Goal: Transaction & Acquisition: Download file/media

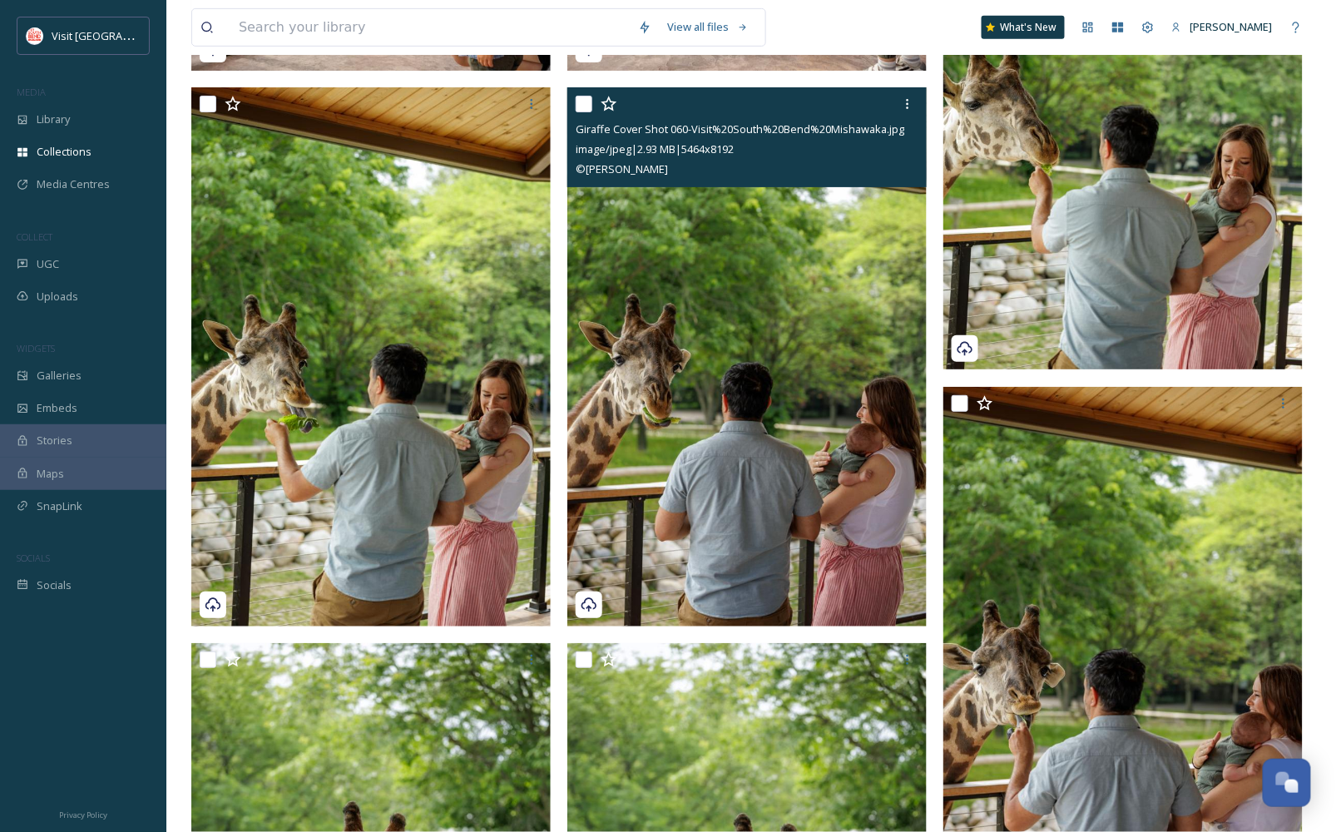
scroll to position [10377, 0]
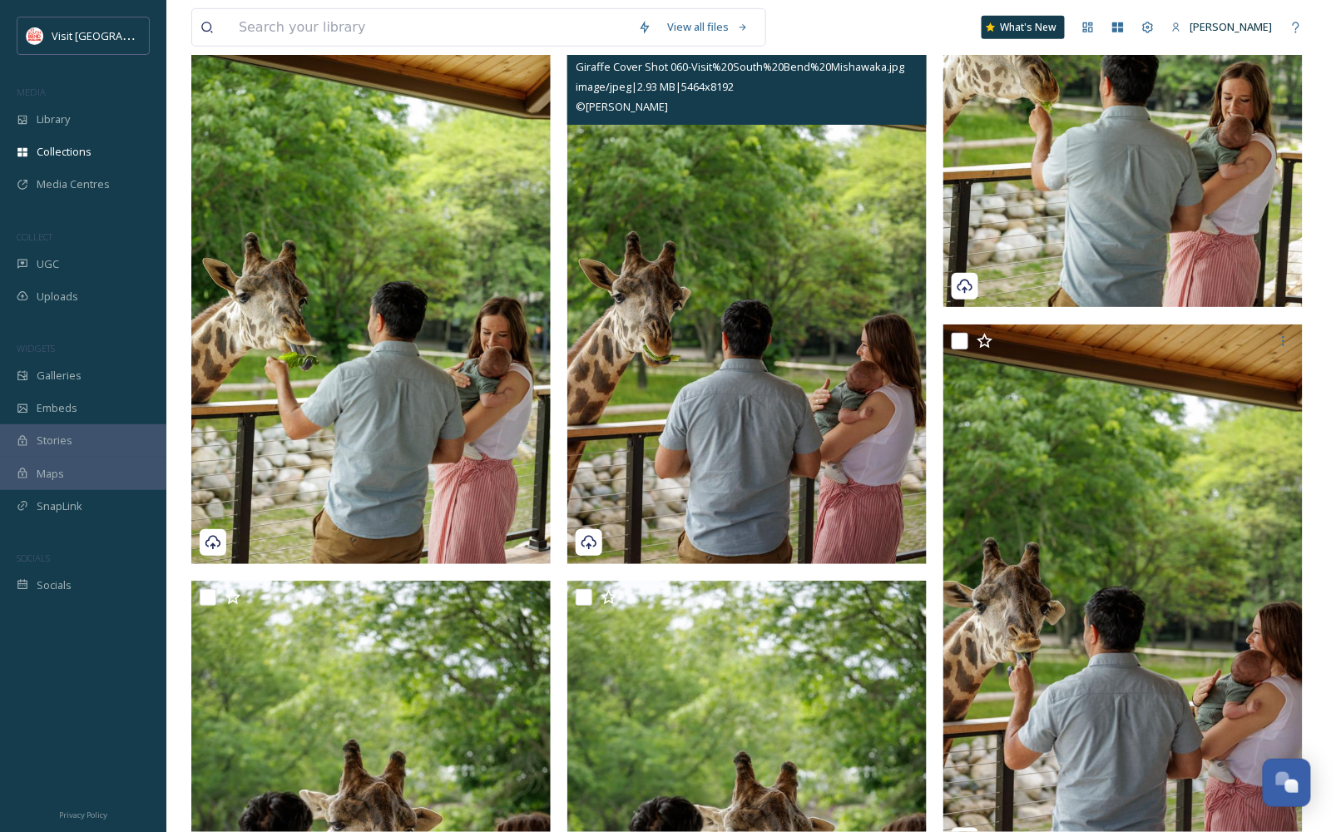
click at [764, 372] on img at bounding box center [746, 294] width 359 height 538
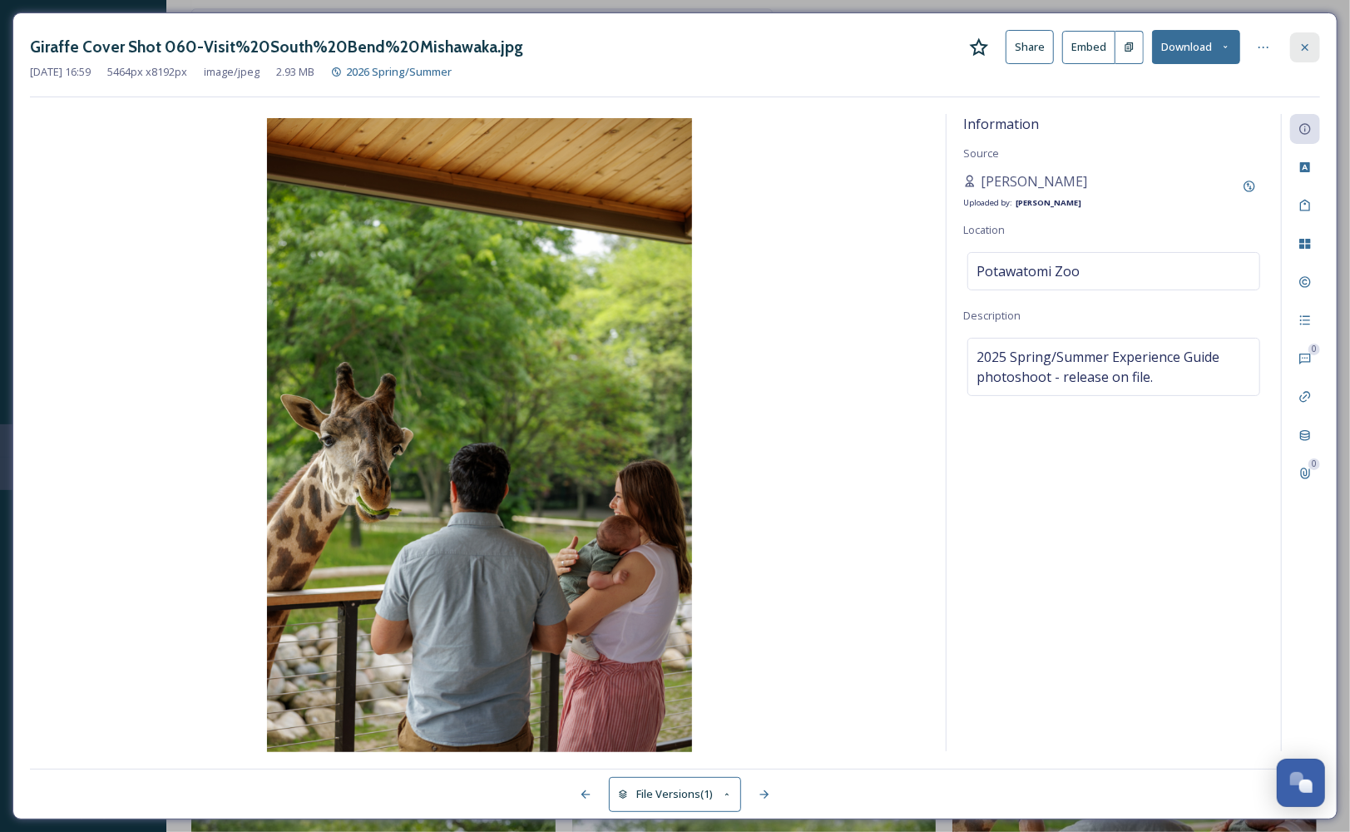
click at [1303, 47] on icon at bounding box center [1305, 47] width 13 height 13
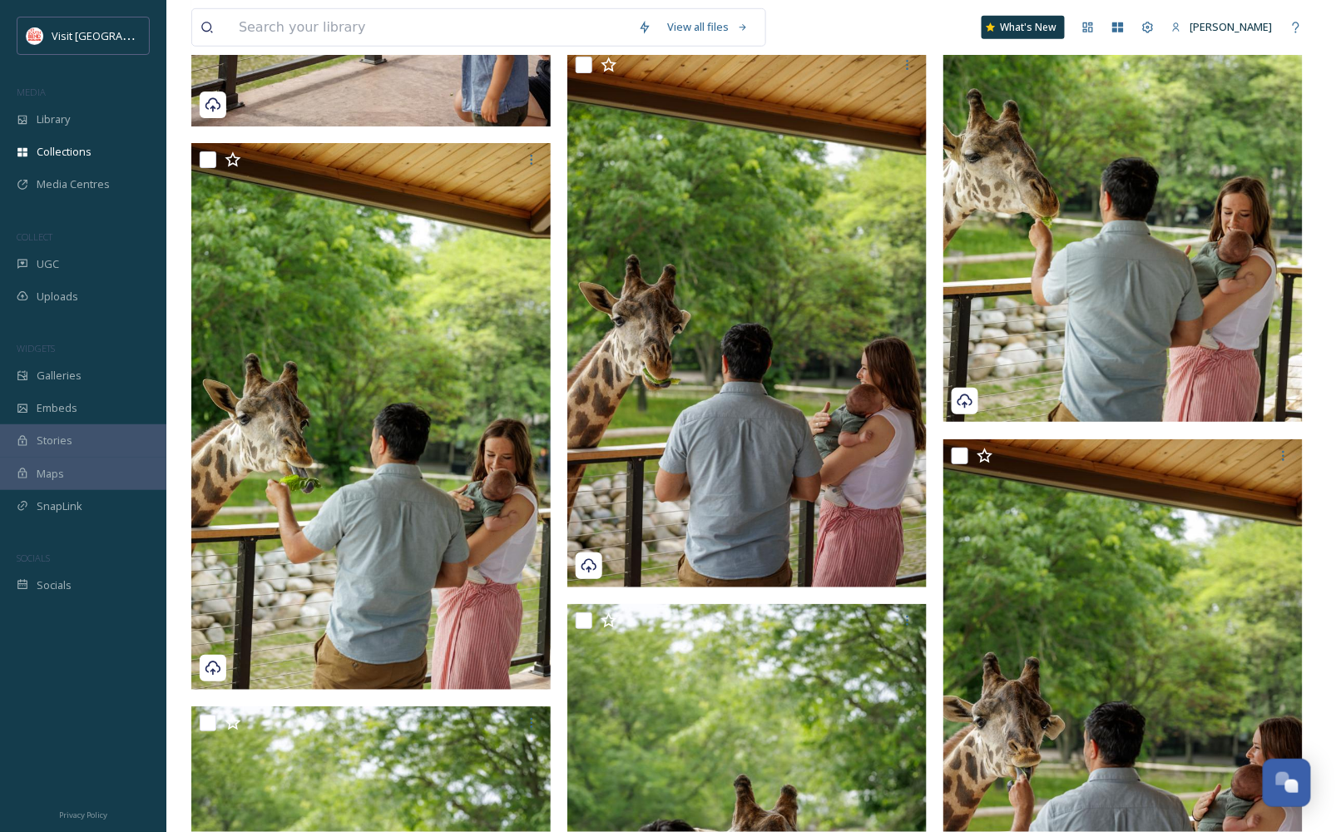
scroll to position [10469, 0]
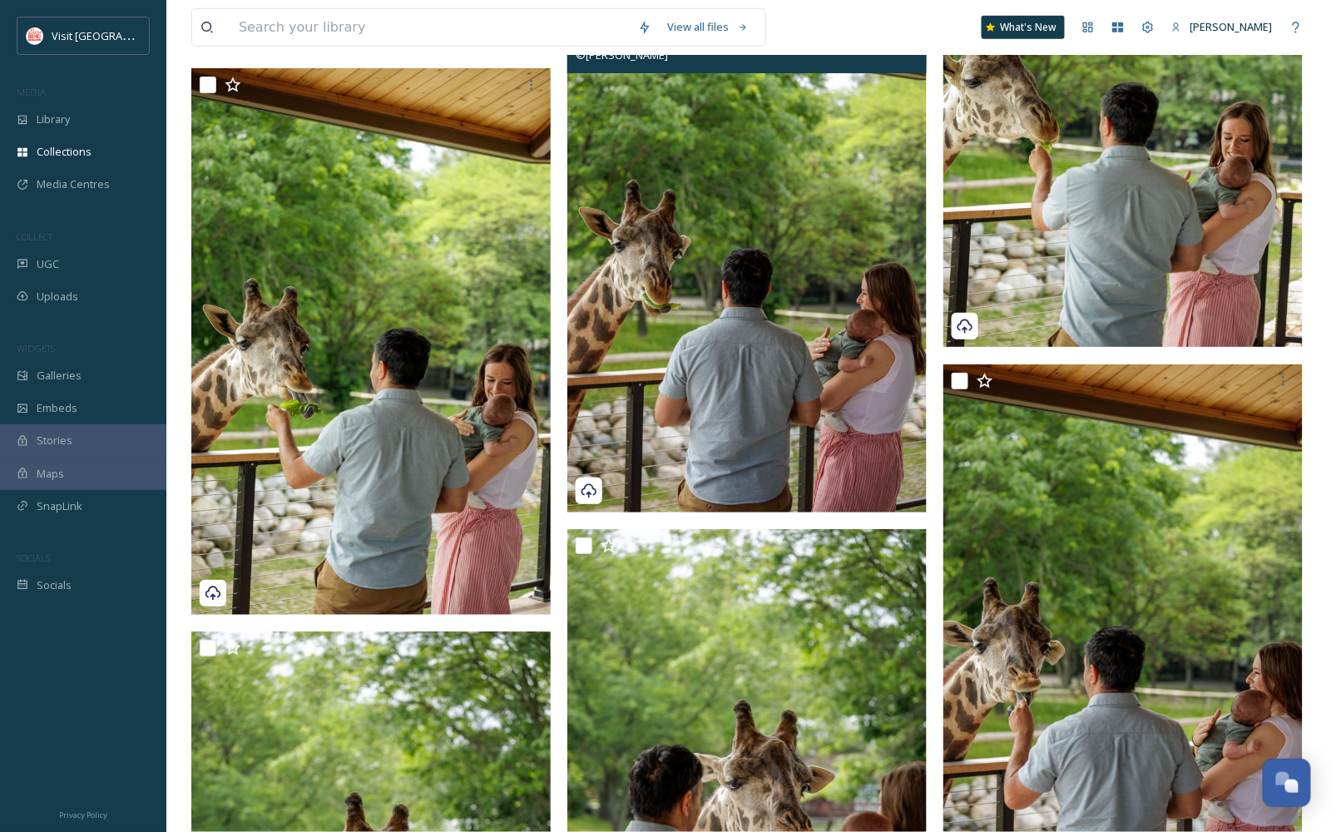
click at [791, 228] on img at bounding box center [746, 242] width 359 height 538
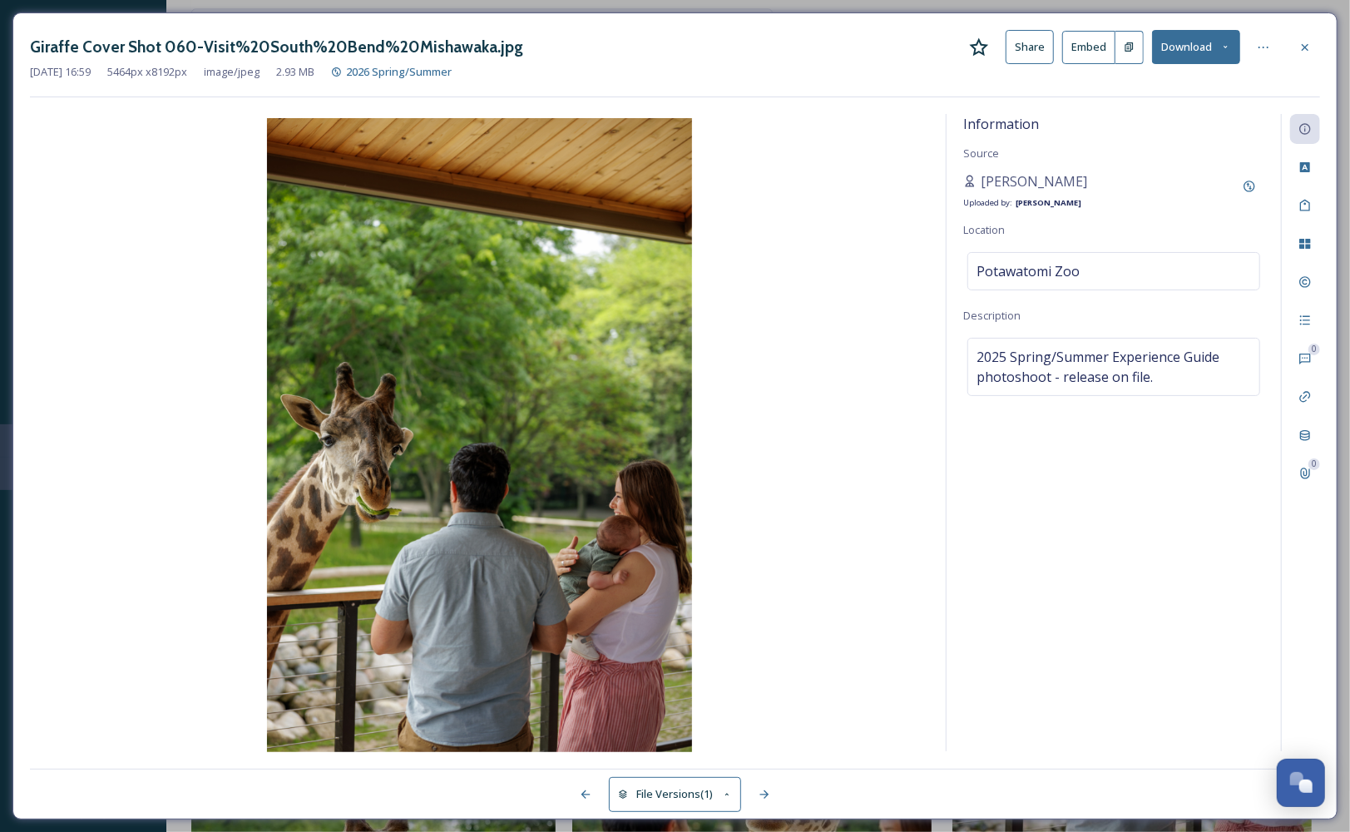
click at [1217, 56] on button "Download" at bounding box center [1196, 47] width 88 height 34
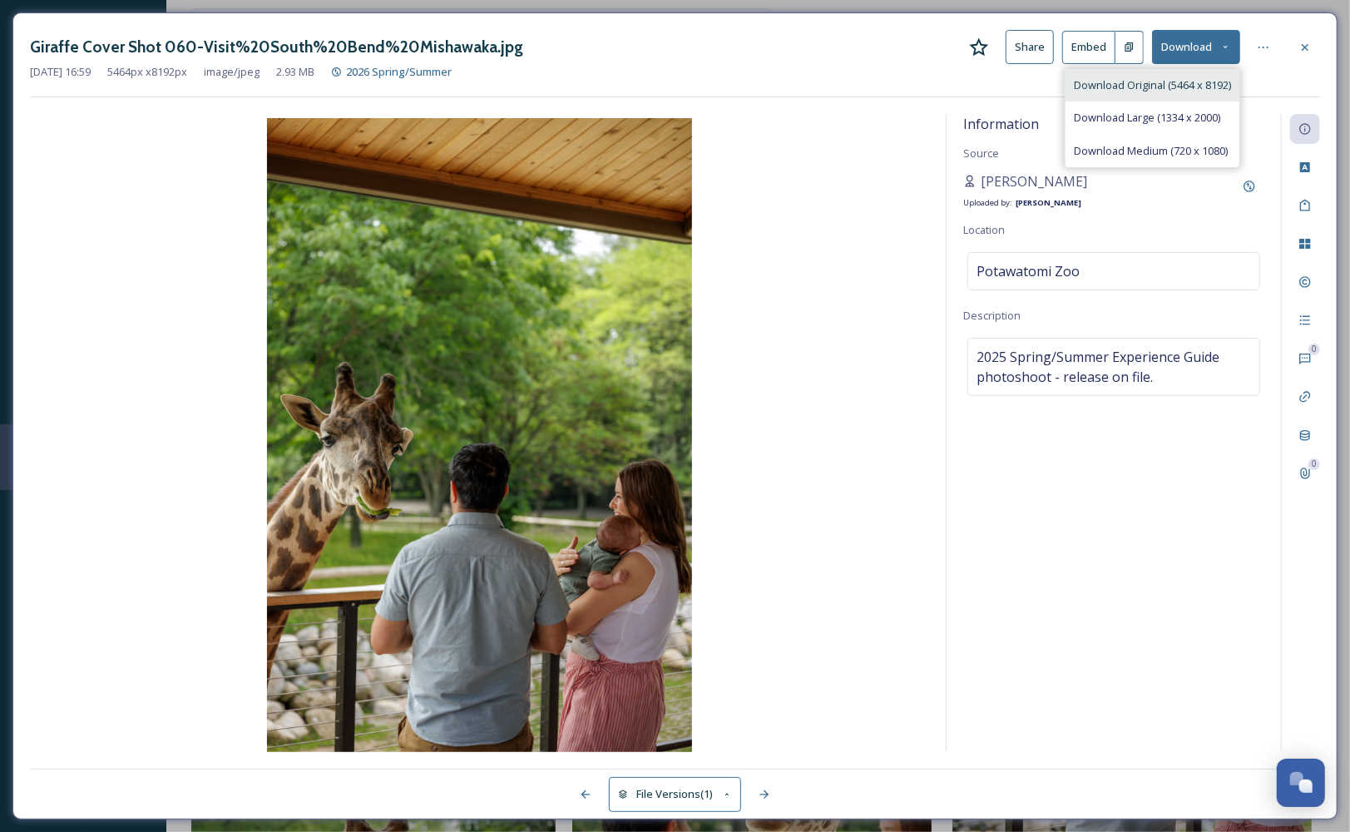
click at [1196, 82] on span "Download Original (5464 x 8192)" at bounding box center [1152, 85] width 157 height 16
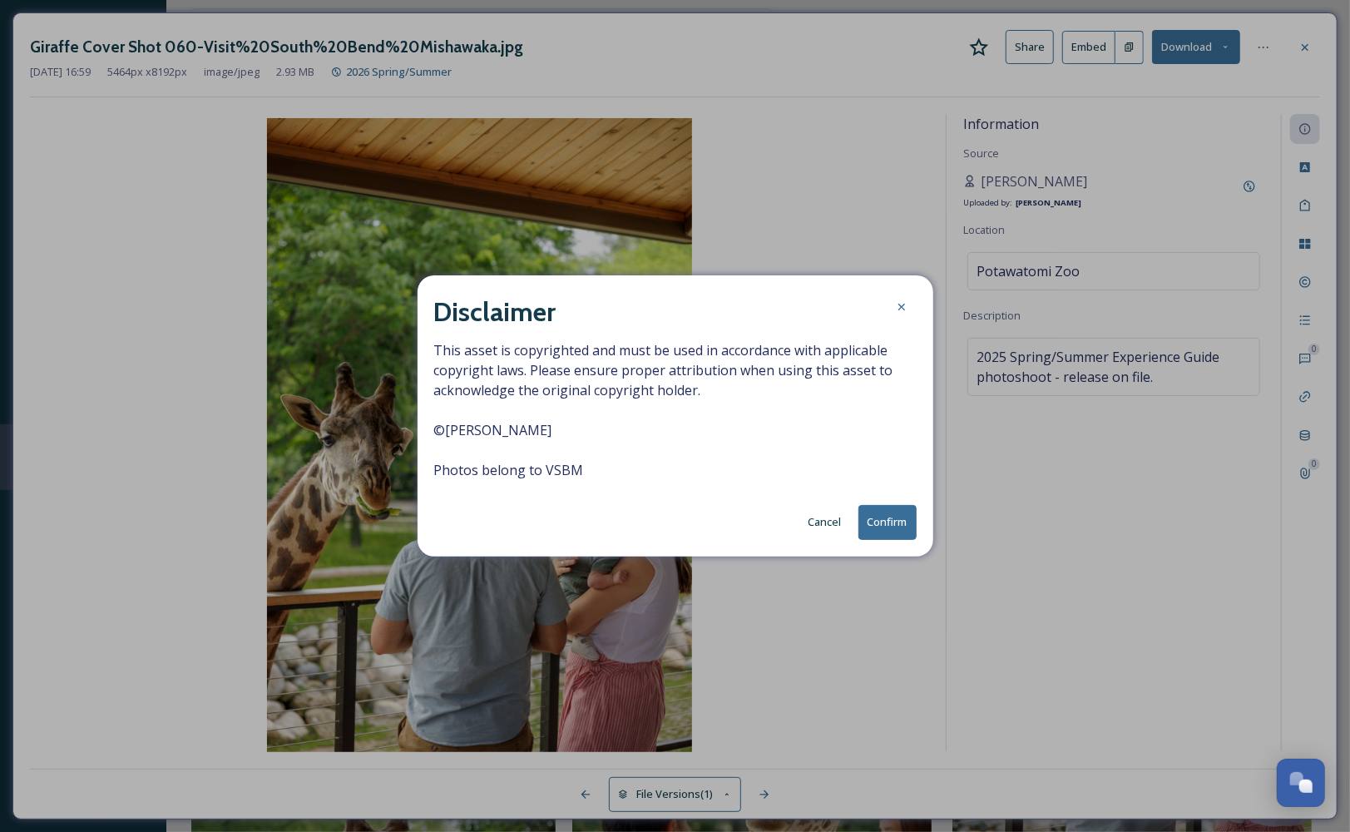
click at [891, 521] on button "Confirm" at bounding box center [888, 522] width 58 height 34
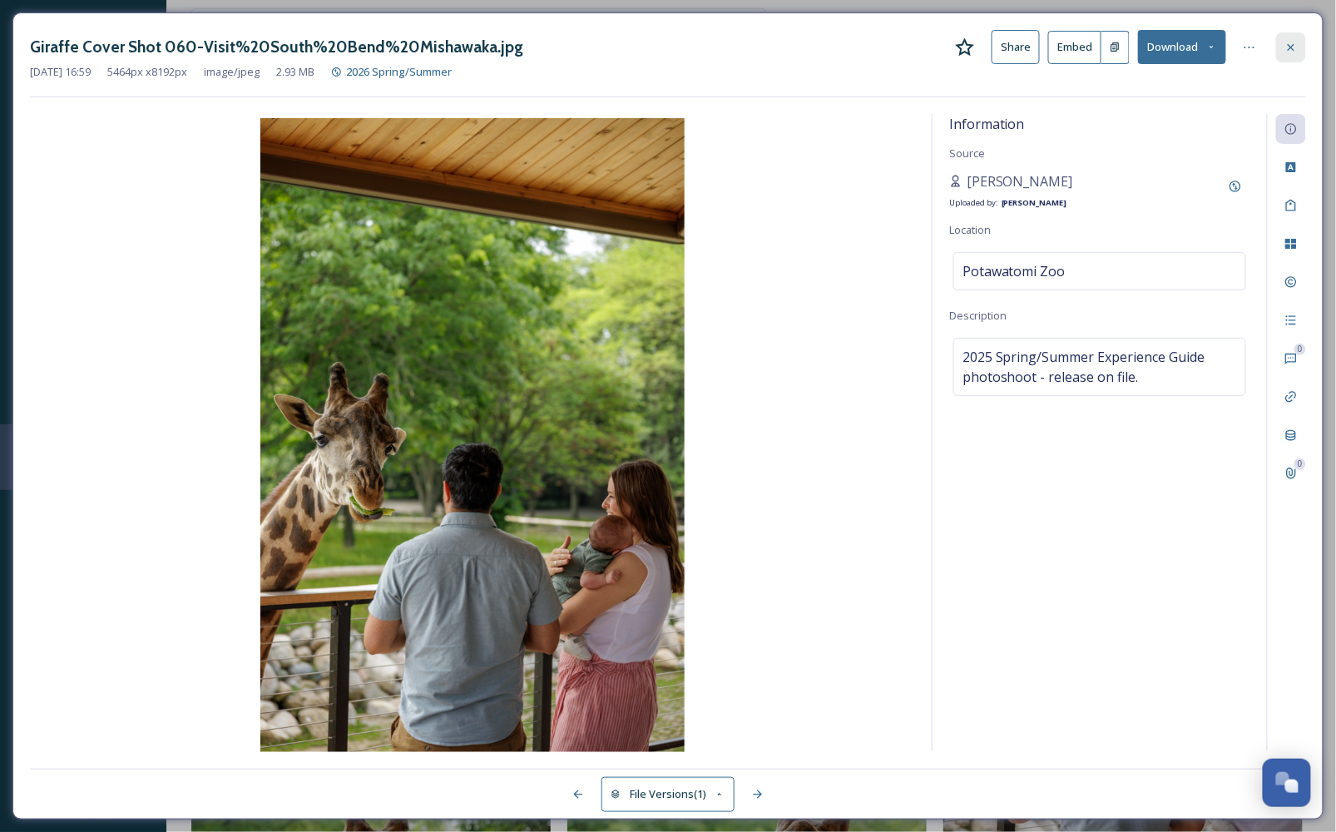
click at [1291, 52] on icon at bounding box center [1291, 47] width 13 height 13
